Goal: Information Seeking & Learning: Learn about a topic

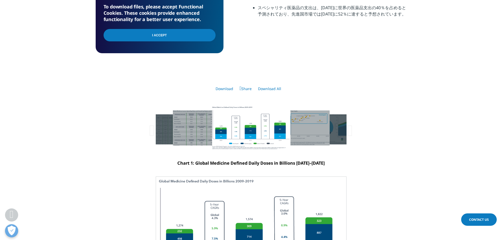
scroll to position [1252, 0]
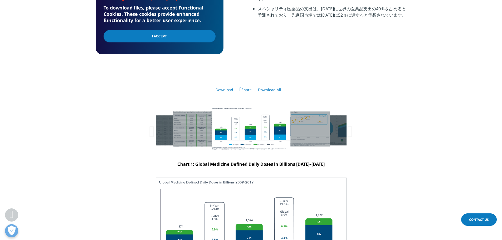
click at [348, 140] on icon at bounding box center [351, 132] width 6 height 16
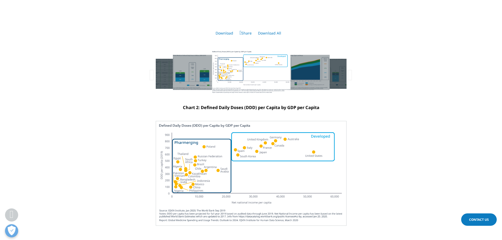
scroll to position [1317, 0]
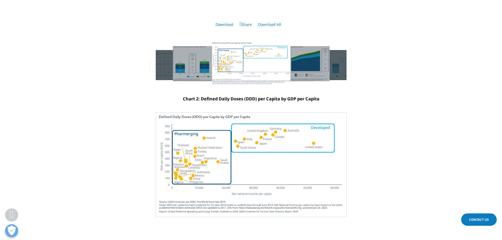
click at [348, 74] on icon at bounding box center [351, 67] width 6 height 16
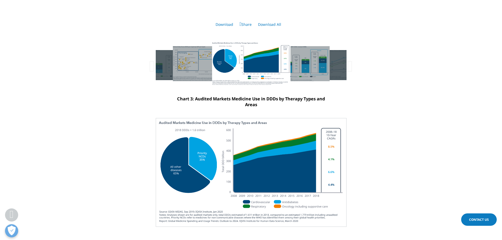
drag, startPoint x: 114, startPoint y: 152, endPoint x: 338, endPoint y: 85, distance: 232.9
click at [348, 74] on icon at bounding box center [351, 67] width 6 height 16
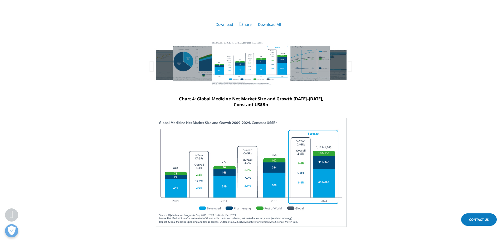
click at [348, 74] on icon at bounding box center [351, 67] width 6 height 16
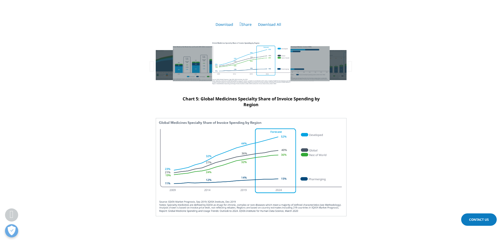
click at [348, 74] on icon at bounding box center [351, 67] width 6 height 16
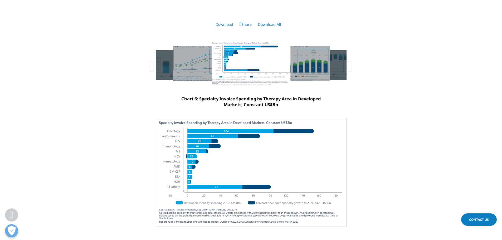
click at [348, 74] on icon at bounding box center [351, 67] width 6 height 16
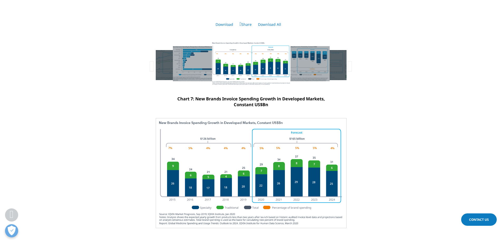
click at [348, 74] on icon at bounding box center [351, 67] width 6 height 16
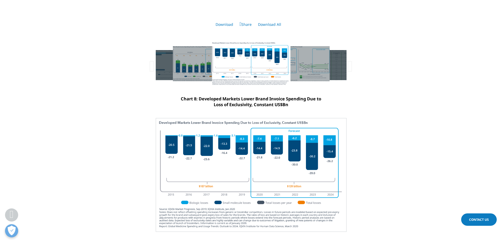
click at [348, 74] on icon at bounding box center [351, 67] width 6 height 16
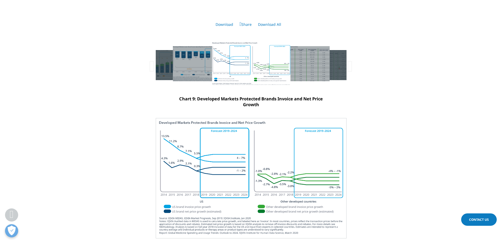
click at [348, 74] on icon at bounding box center [351, 67] width 6 height 16
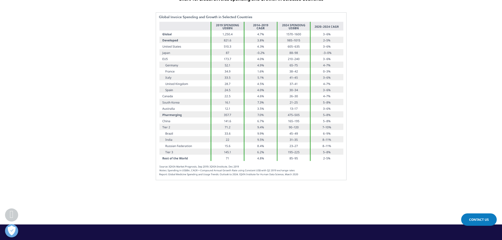
scroll to position [1417, 0]
drag, startPoint x: 252, startPoint y: 18, endPoint x: 230, endPoint y: 19, distance: 21.9
click at [91, 130] on div "Download Share Download All Download Share Download All Download" at bounding box center [251, 59] width 502 height 331
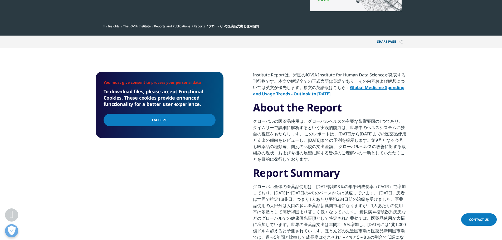
scroll to position [159, 0]
